Goal: Find specific page/section: Find specific page/section

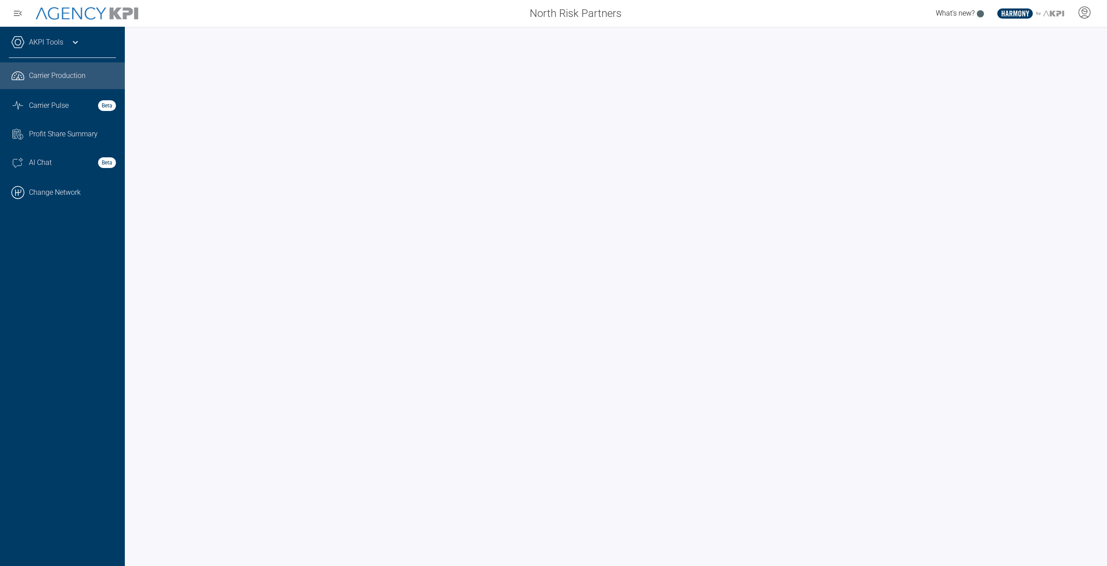
click at [66, 42] on div "AKPI Tools" at bounding box center [62, 47] width 107 height 22
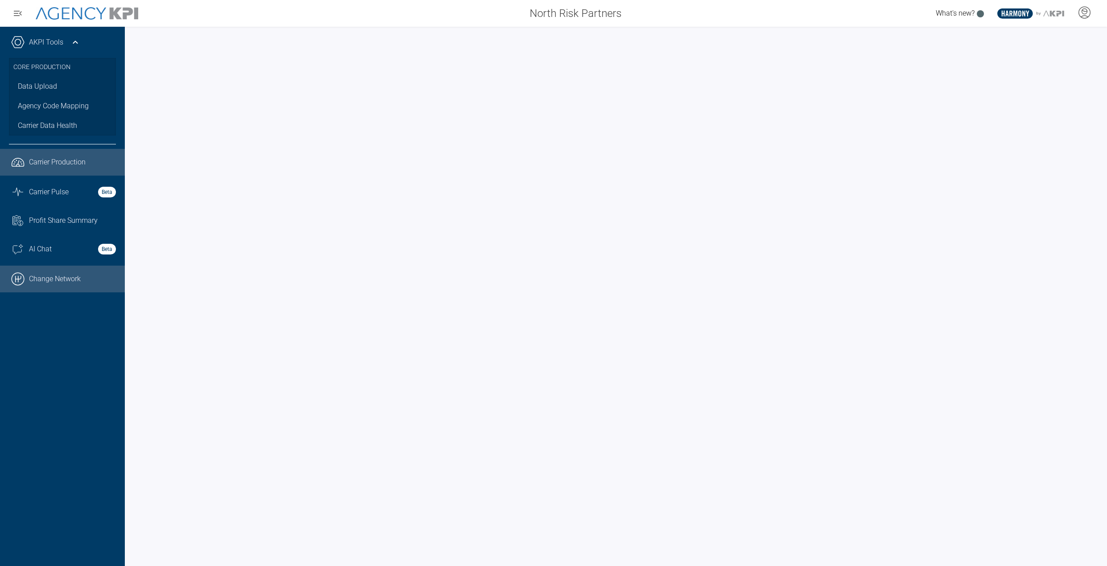
click at [52, 279] on link ".cls-1{fill:none;stroke:#000;stroke-linecap:round;stroke-linejoin:round;stroke-…" at bounding box center [62, 279] width 125 height 27
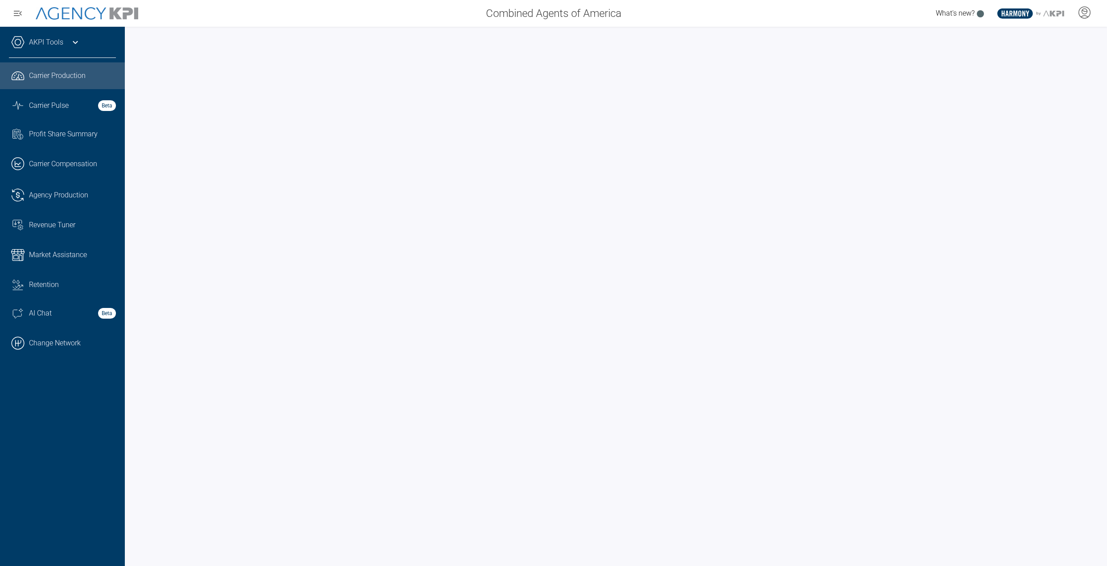
click at [77, 41] on icon at bounding box center [75, 42] width 11 height 11
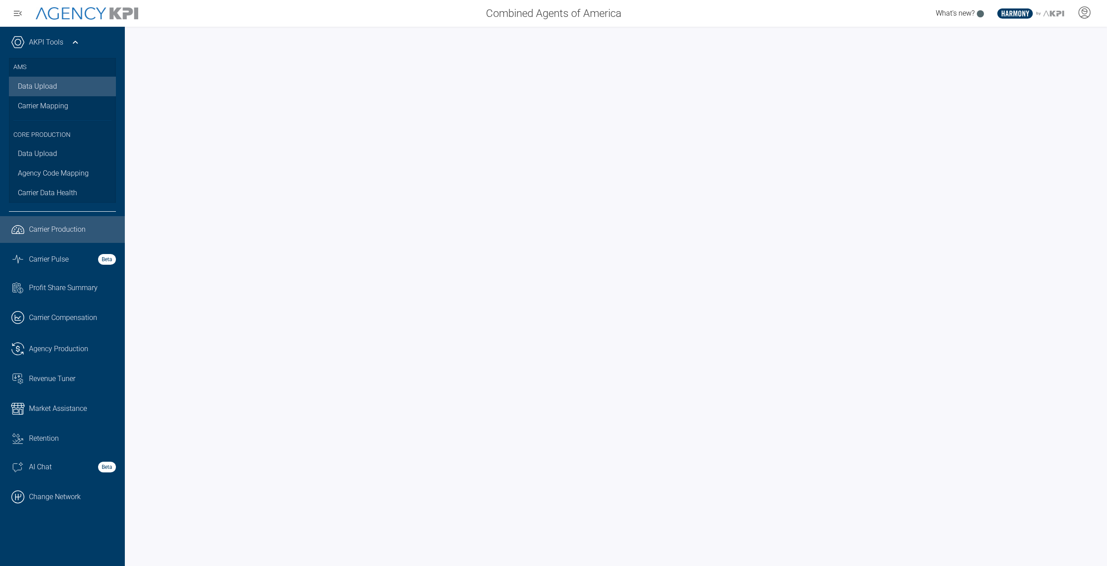
click at [54, 90] on link "Data Upload" at bounding box center [62, 87] width 107 height 20
